Goal: Transaction & Acquisition: Purchase product/service

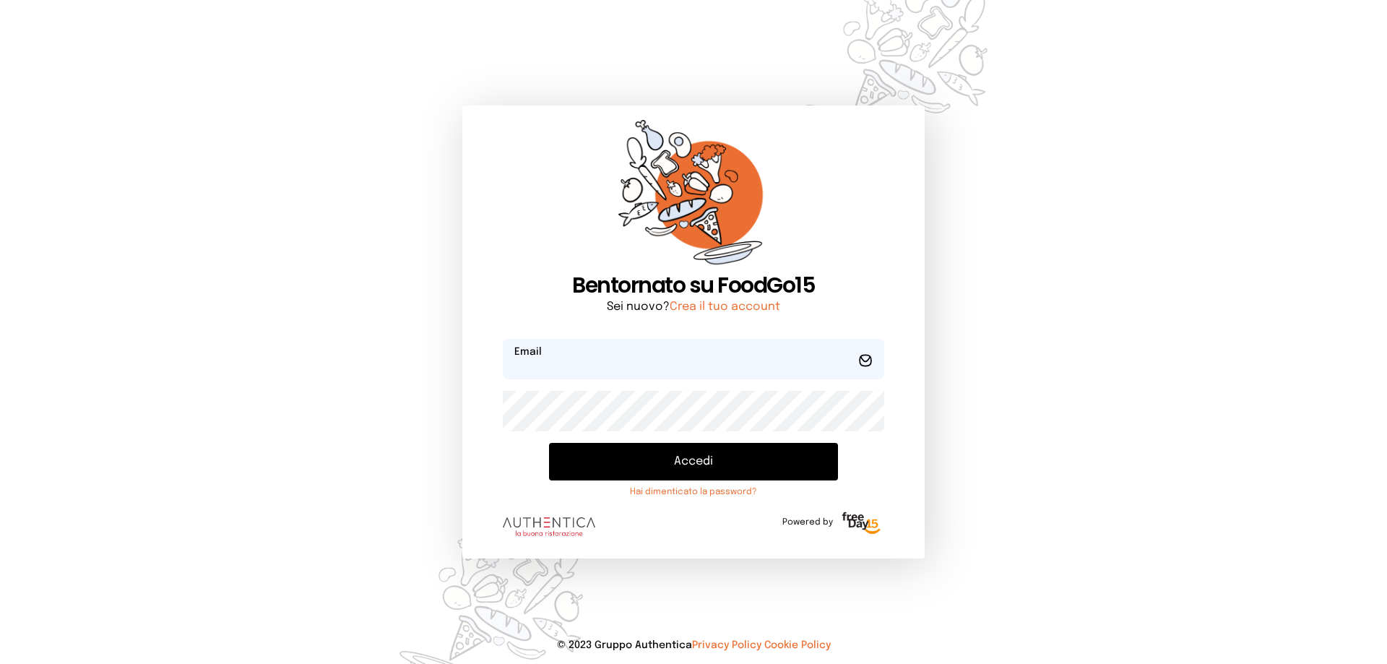
type input "**********"
click at [757, 475] on button "Accedi" at bounding box center [693, 462] width 289 height 38
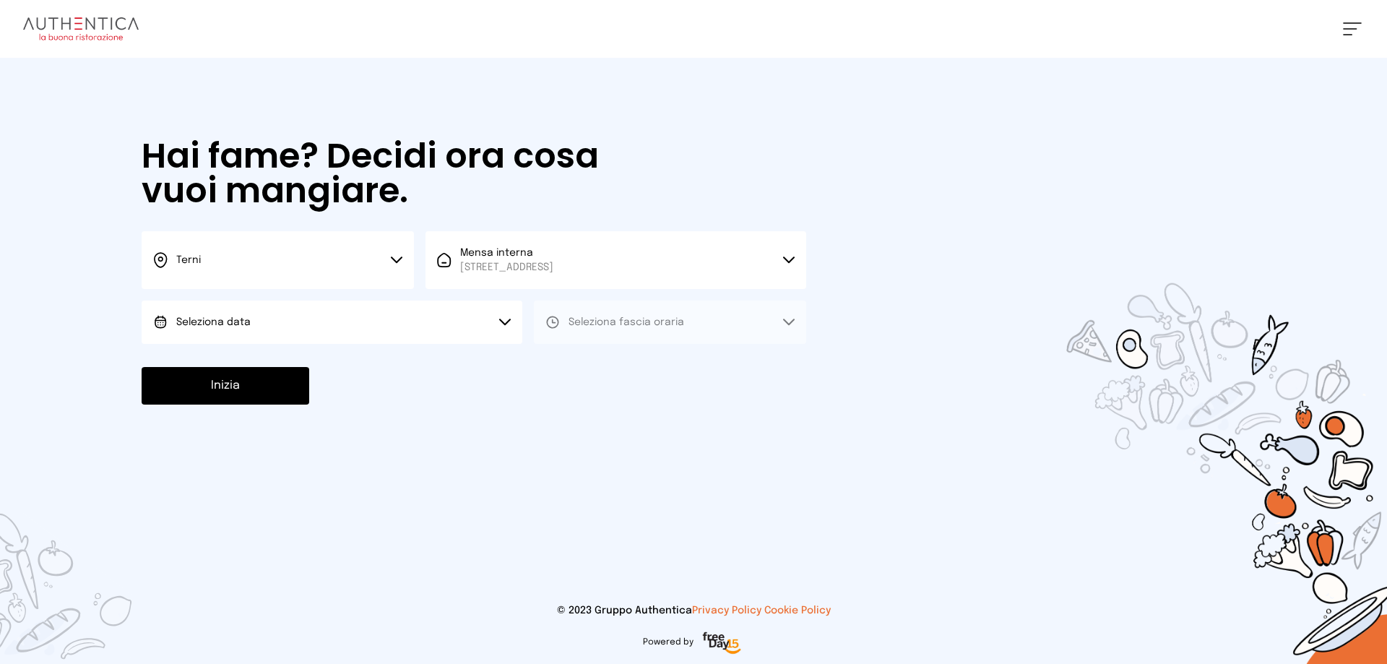
click at [206, 319] on span "Seleziona data" at bounding box center [213, 322] width 74 height 10
drag, startPoint x: 228, startPoint y: 363, endPoint x: 270, endPoint y: 349, distance: 44.8
click at [241, 357] on span "[DATE], [DATE]" at bounding box center [211, 363] width 71 height 14
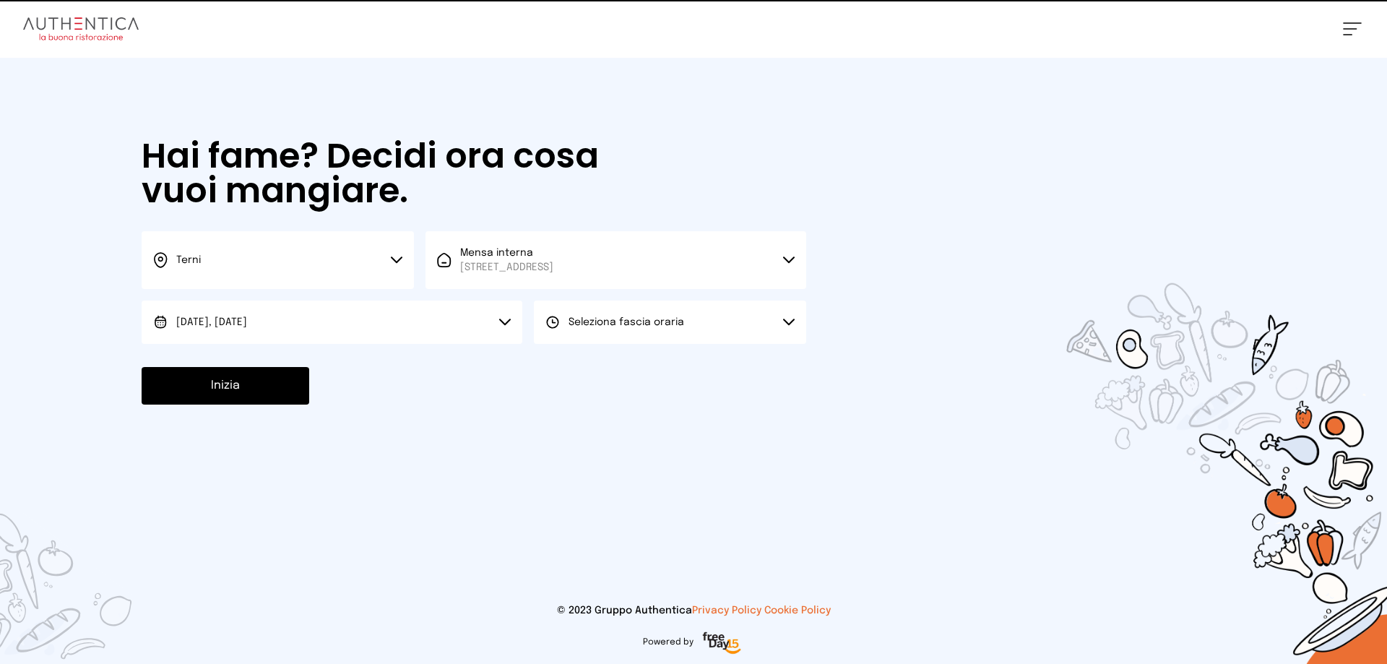
click at [606, 321] on span "Seleziona fascia oraria" at bounding box center [627, 322] width 116 height 10
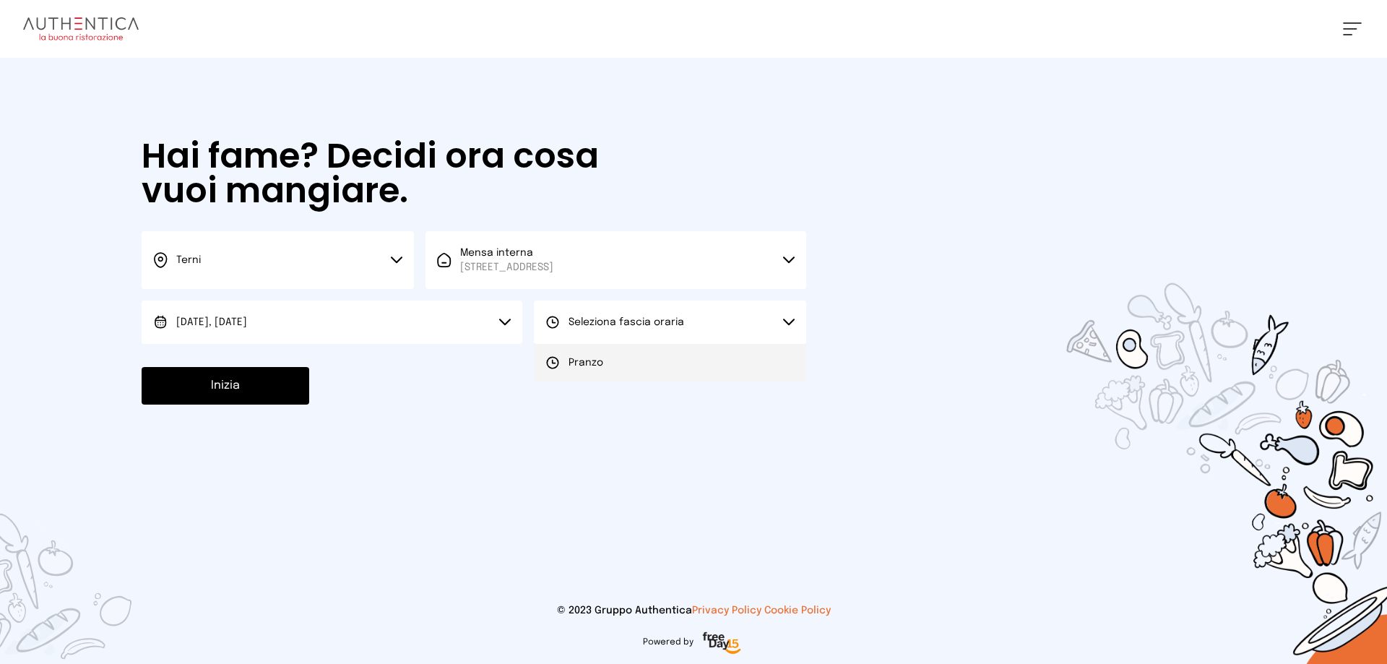
click at [598, 368] on span "Pranzo" at bounding box center [586, 363] width 35 height 14
click at [194, 382] on button "Inizia" at bounding box center [226, 386] width 168 height 38
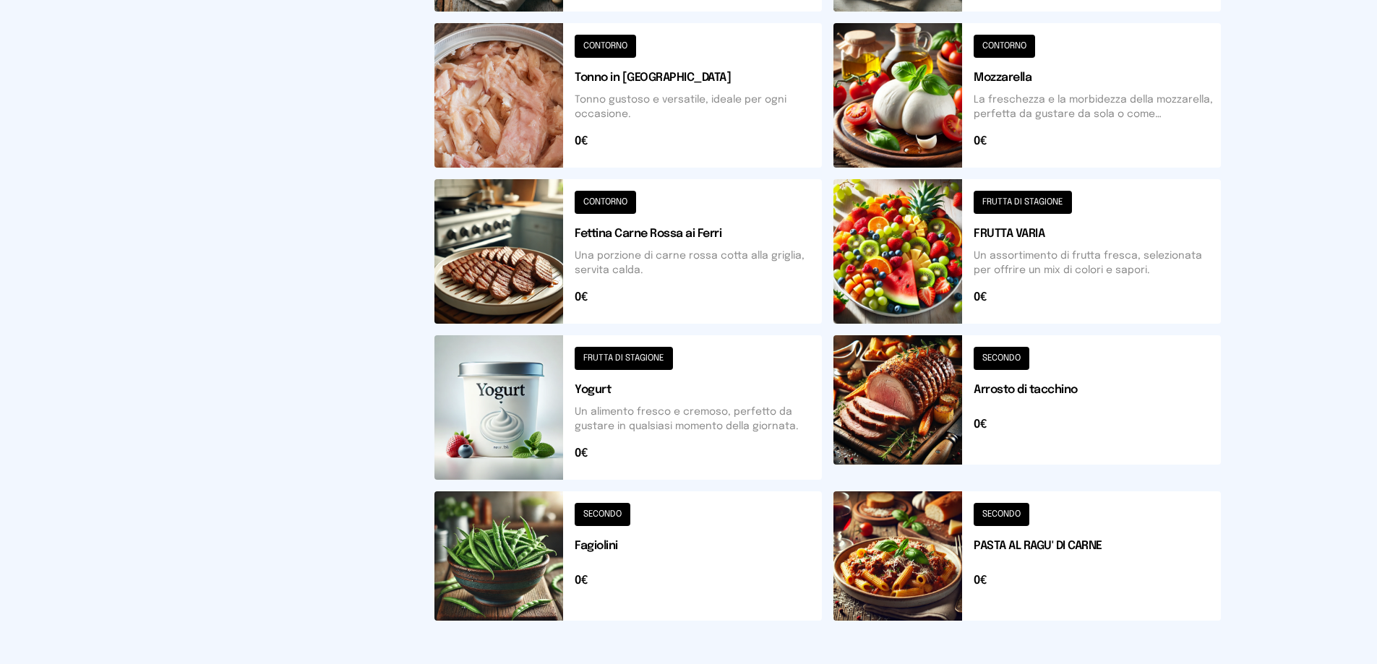
scroll to position [504, 0]
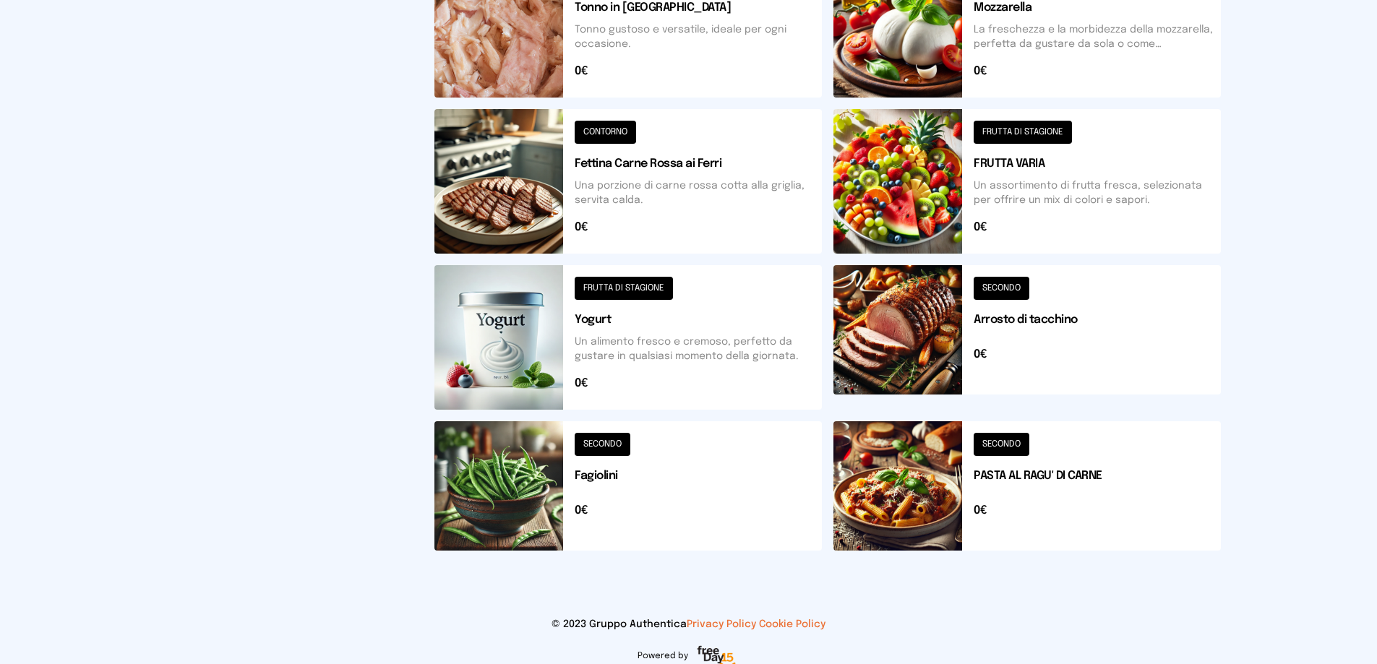
click at [539, 325] on button at bounding box center [627, 337] width 387 height 145
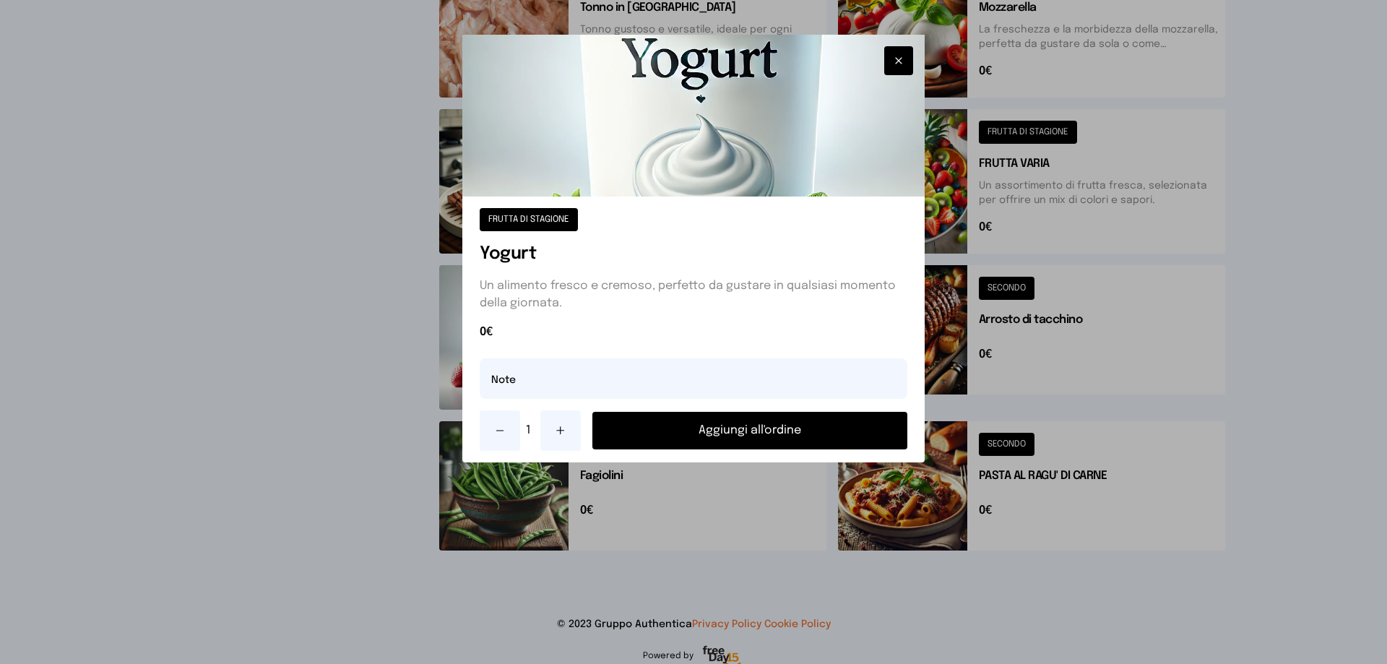
click at [716, 431] on button "Aggiungi all'ordine" at bounding box center [750, 431] width 315 height 38
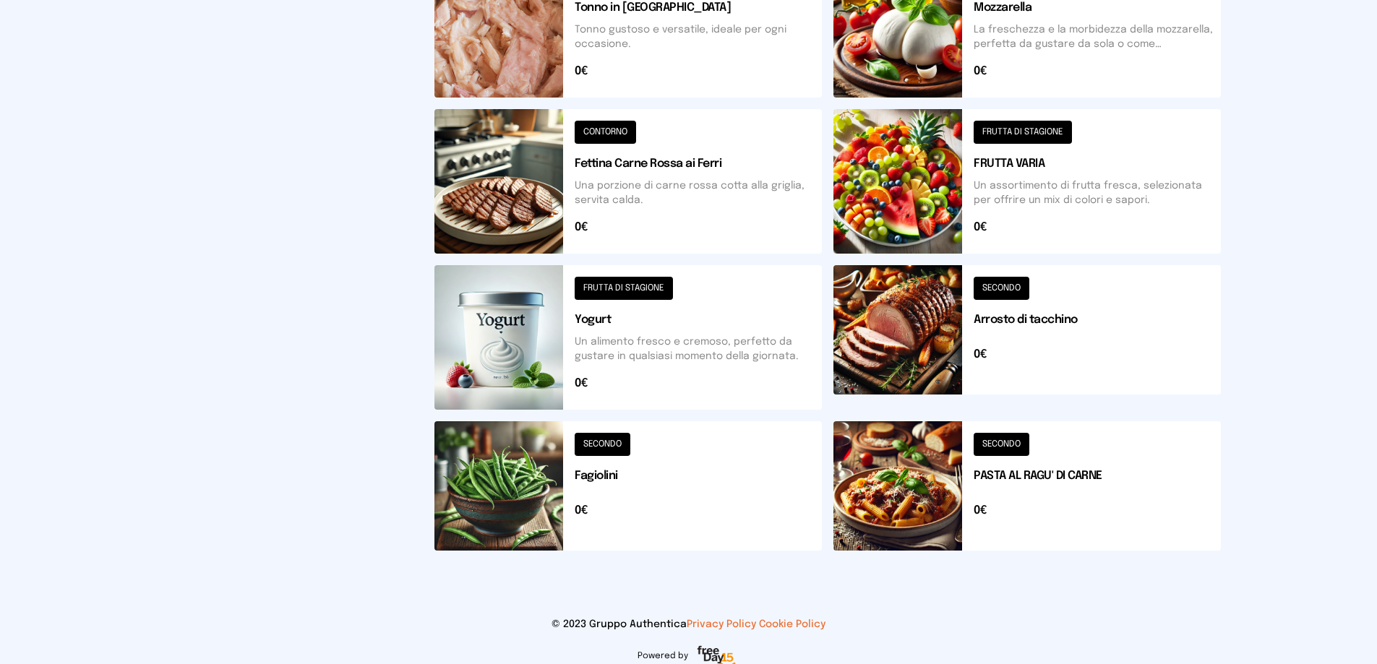
click at [982, 202] on button at bounding box center [1026, 181] width 387 height 145
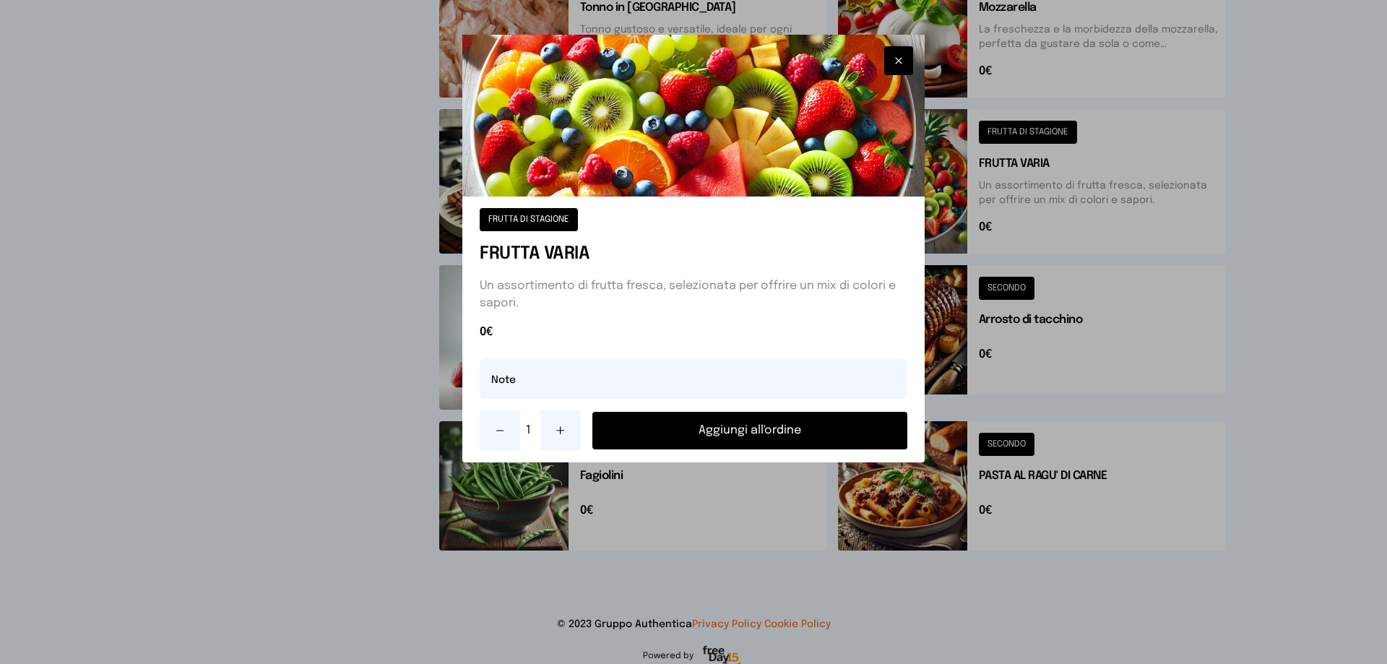
click at [830, 421] on button "Aggiungi all'ordine" at bounding box center [750, 431] width 315 height 38
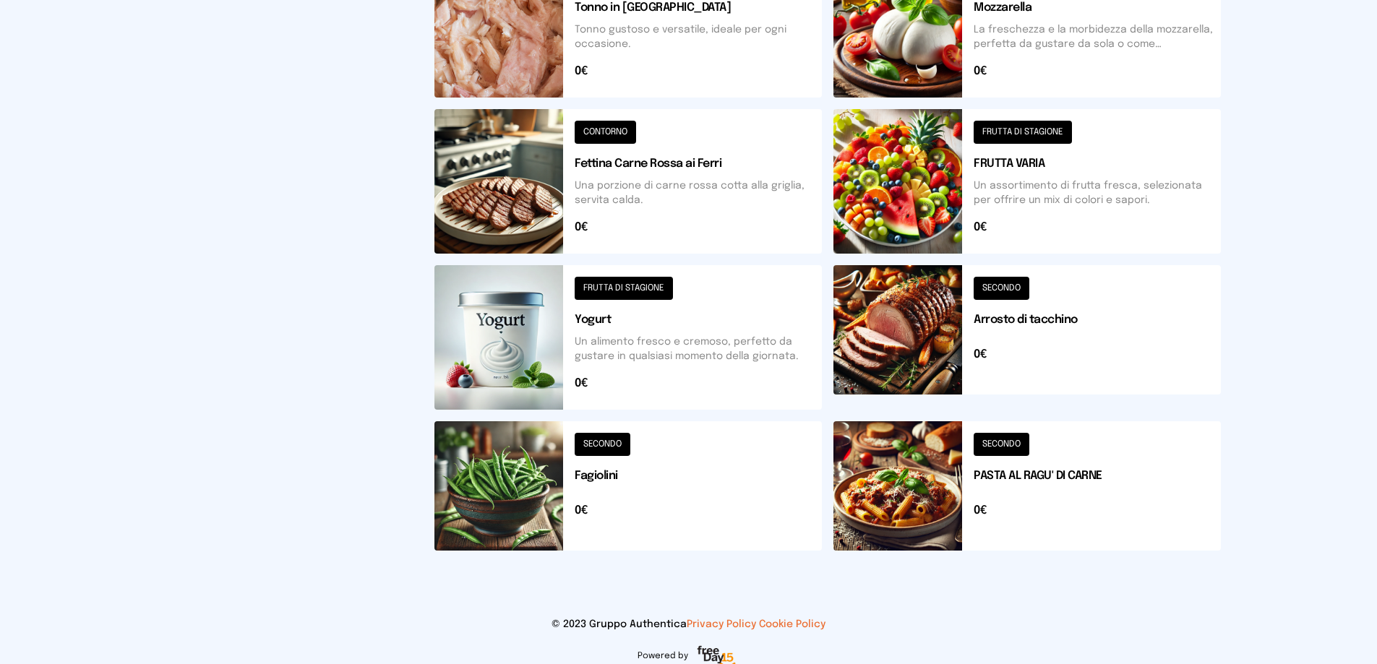
scroll to position [287, 0]
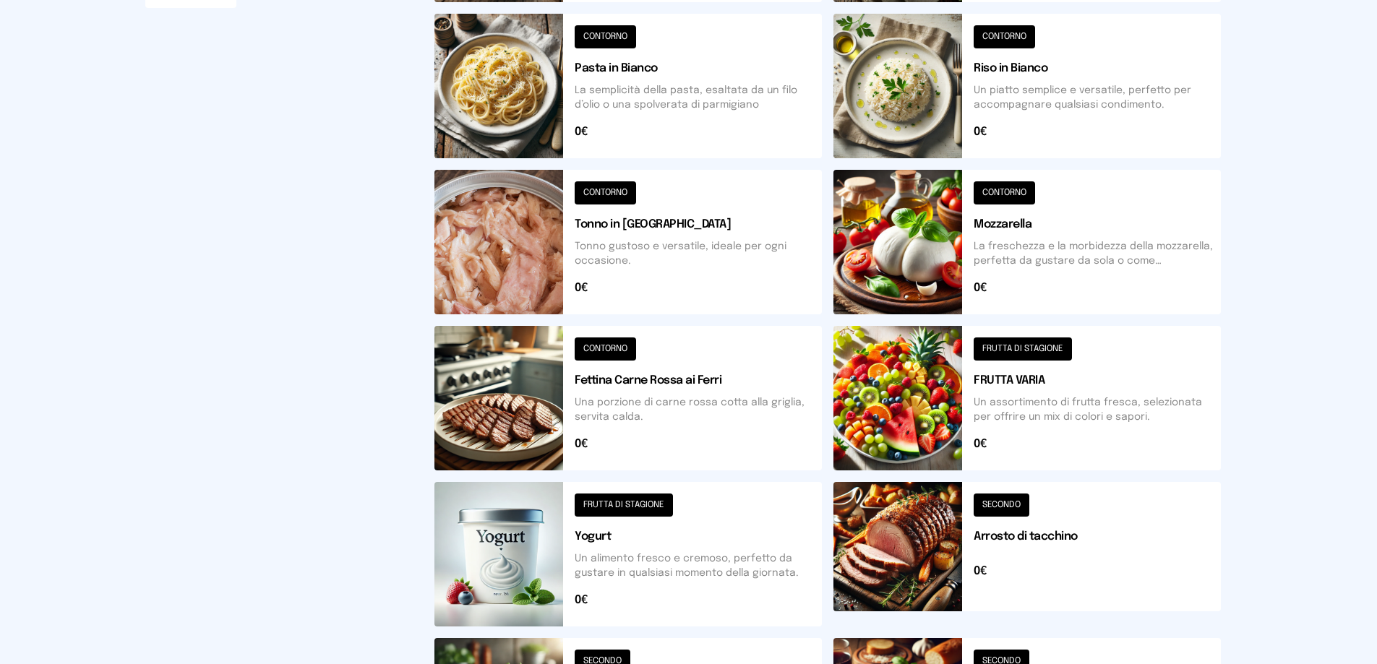
click at [884, 137] on button at bounding box center [1026, 86] width 387 height 145
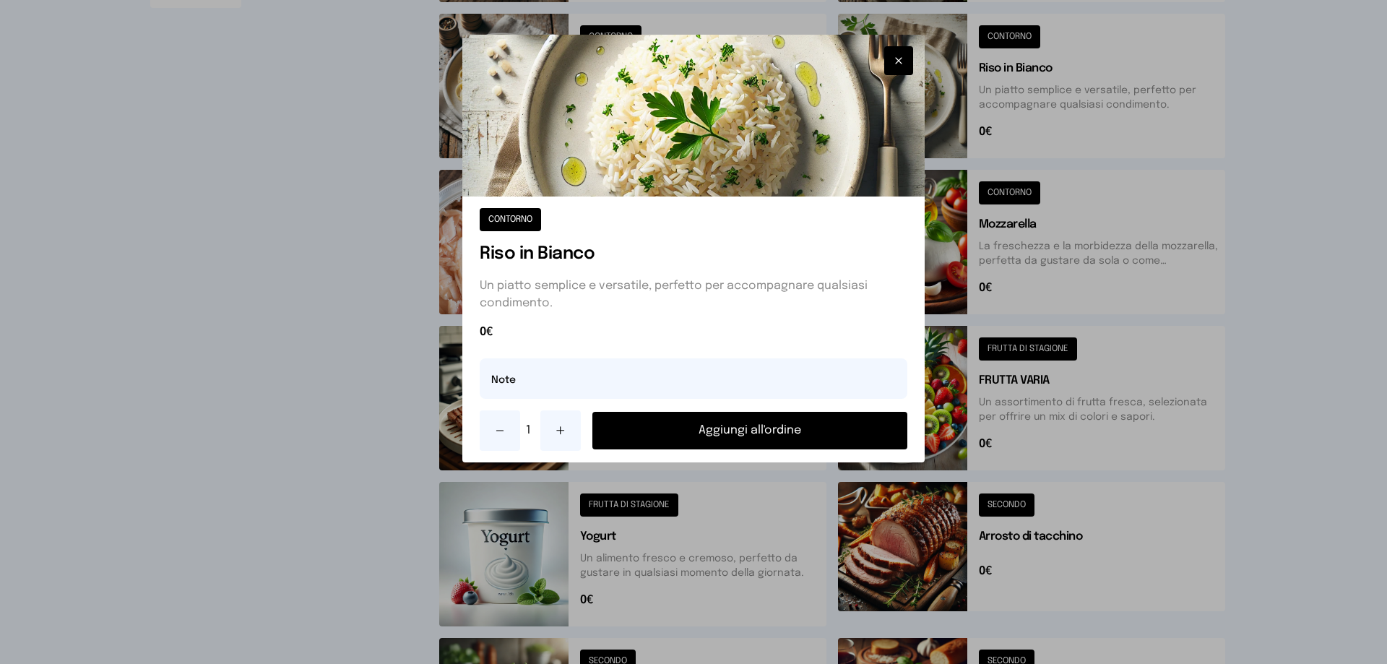
click at [665, 426] on button "Aggiungi all'ordine" at bounding box center [750, 431] width 315 height 38
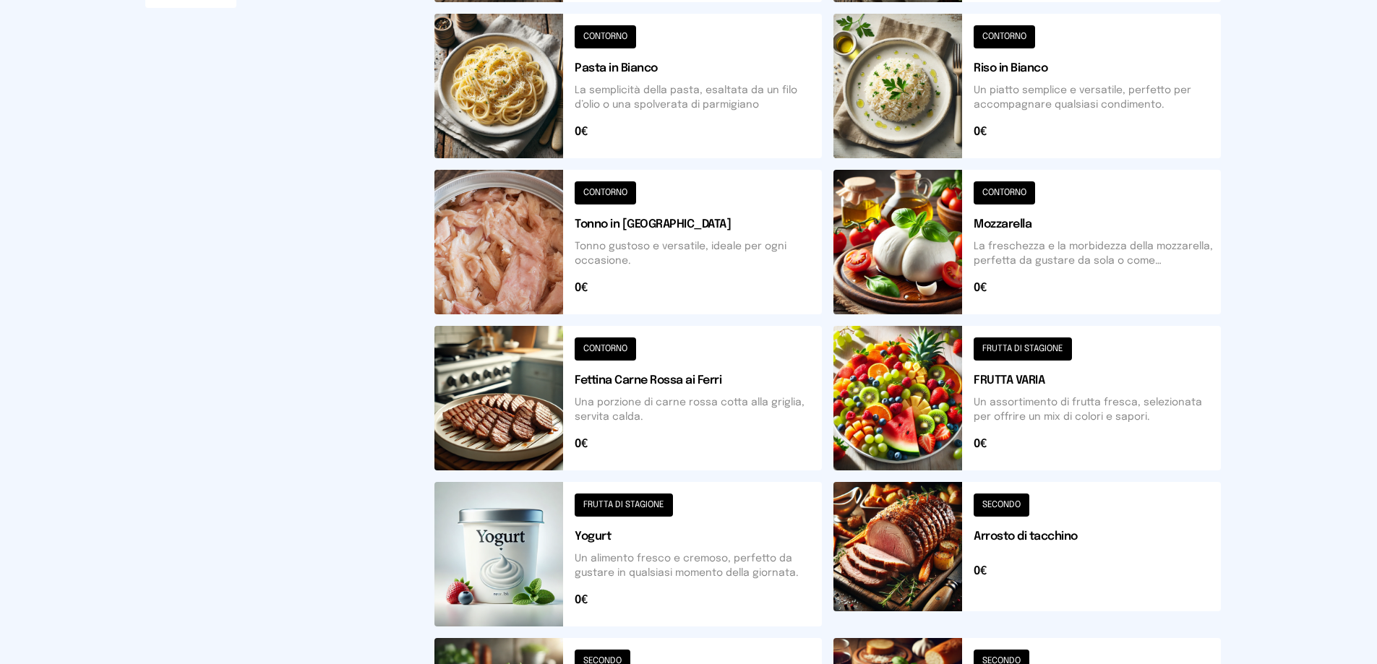
click at [948, 262] on button at bounding box center [1026, 242] width 387 height 145
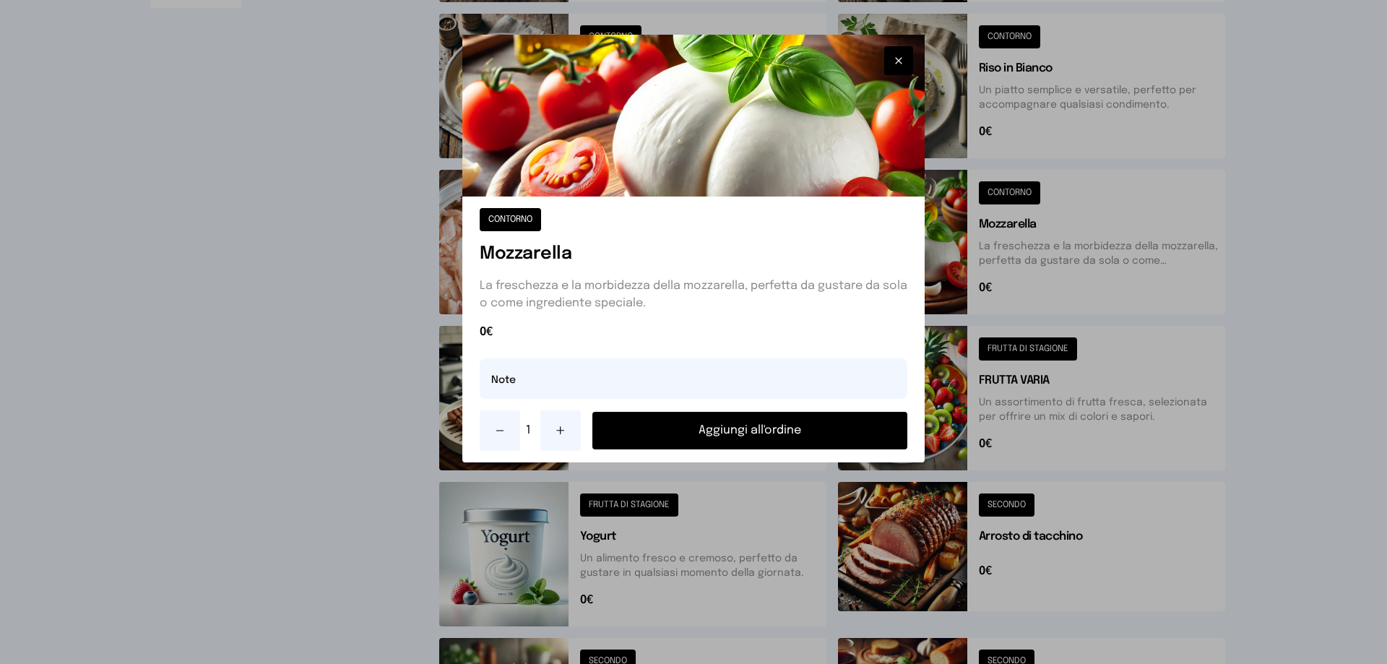
click at [832, 432] on button "Aggiungi all'ordine" at bounding box center [750, 431] width 315 height 38
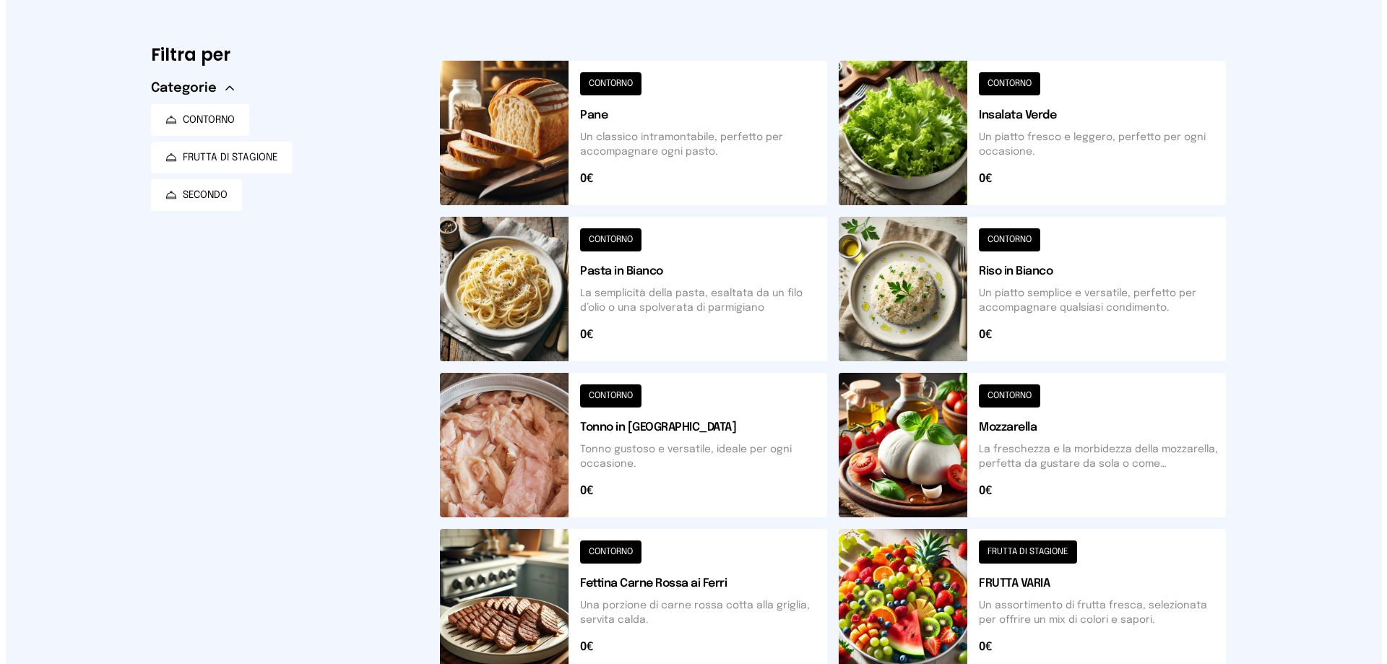
scroll to position [0, 0]
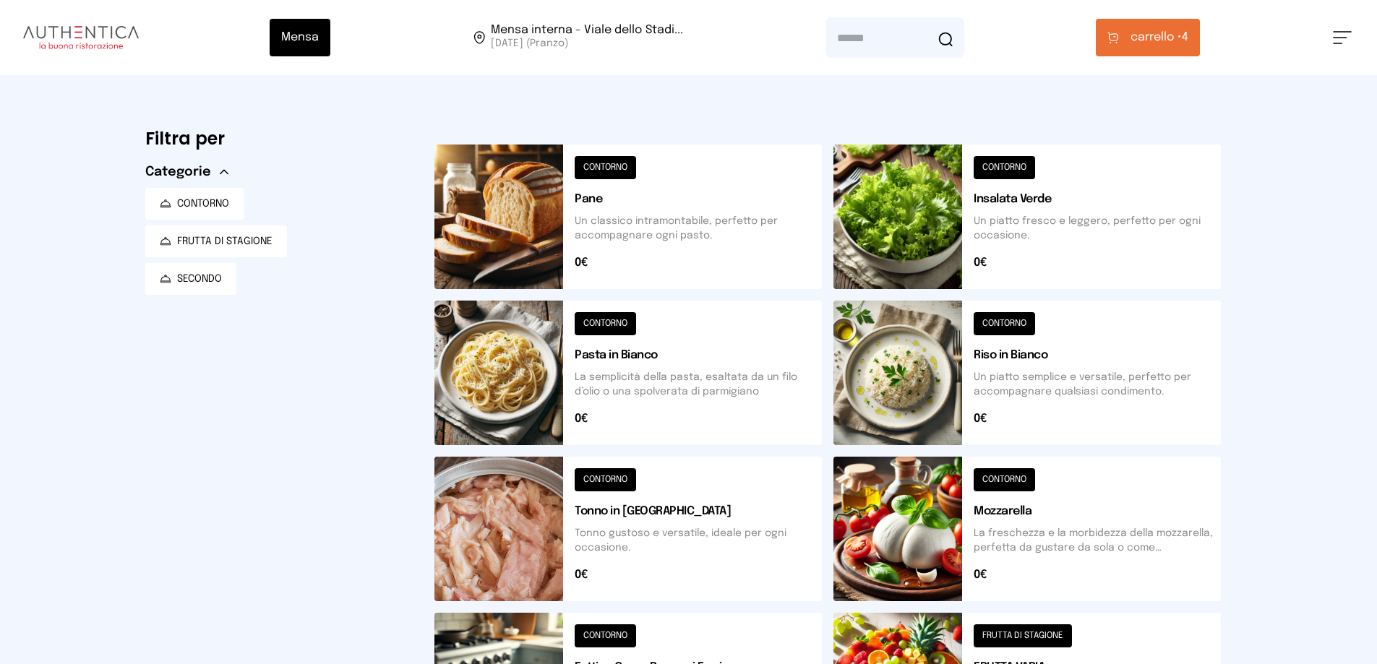
click at [1139, 38] on span "carrello •" at bounding box center [1155, 37] width 51 height 17
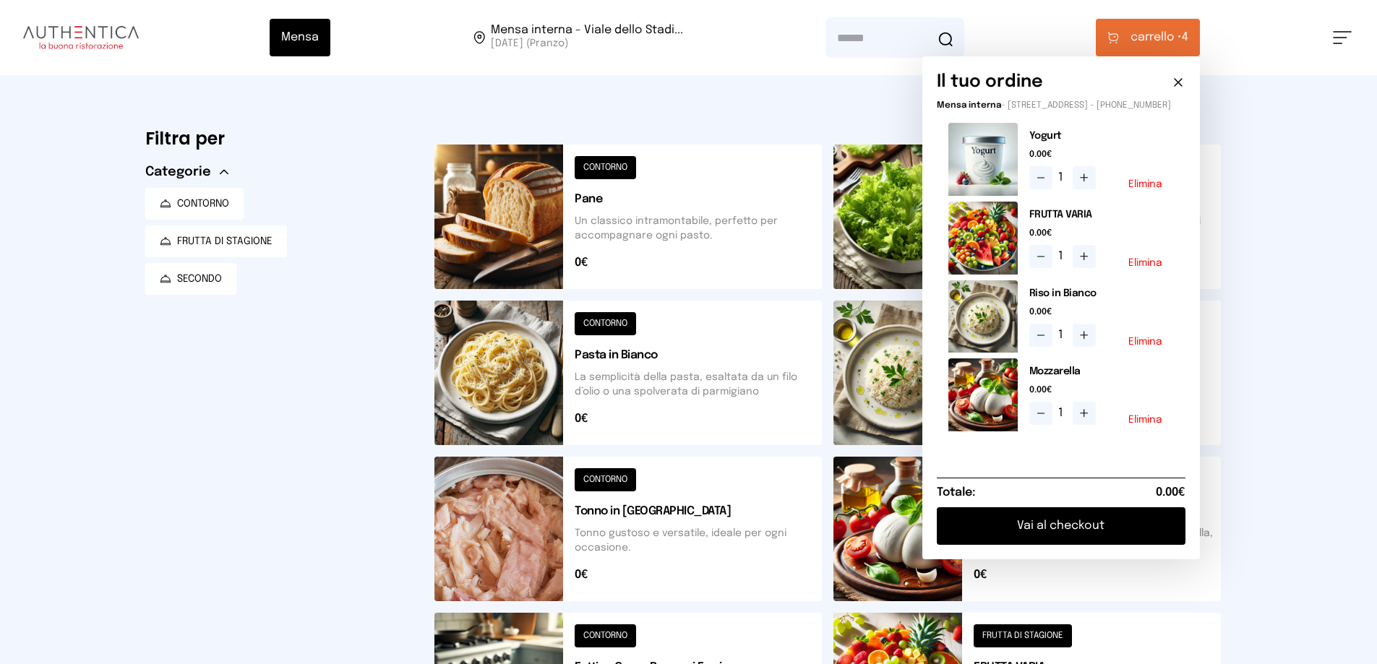
click at [1012, 535] on button "Vai al checkout" at bounding box center [1060, 526] width 249 height 38
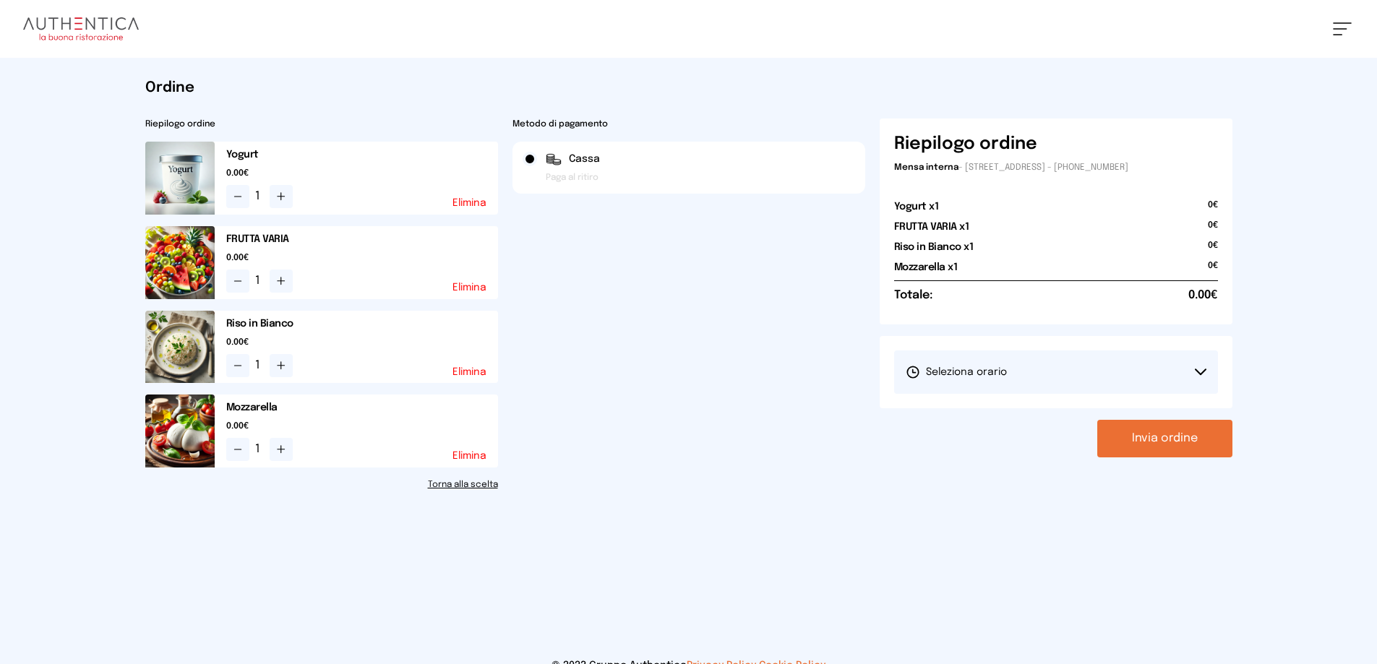
click at [929, 371] on span "Seleziona orario" at bounding box center [955, 372] width 101 height 14
drag, startPoint x: 936, startPoint y: 411, endPoint x: 1056, endPoint y: 404, distance: 120.2
click at [937, 411] on span "1° Turno (13:00 - 15:00)" at bounding box center [959, 412] width 109 height 14
click at [1163, 448] on button "Invia ordine" at bounding box center [1164, 439] width 135 height 38
